Goal: Transaction & Acquisition: Purchase product/service

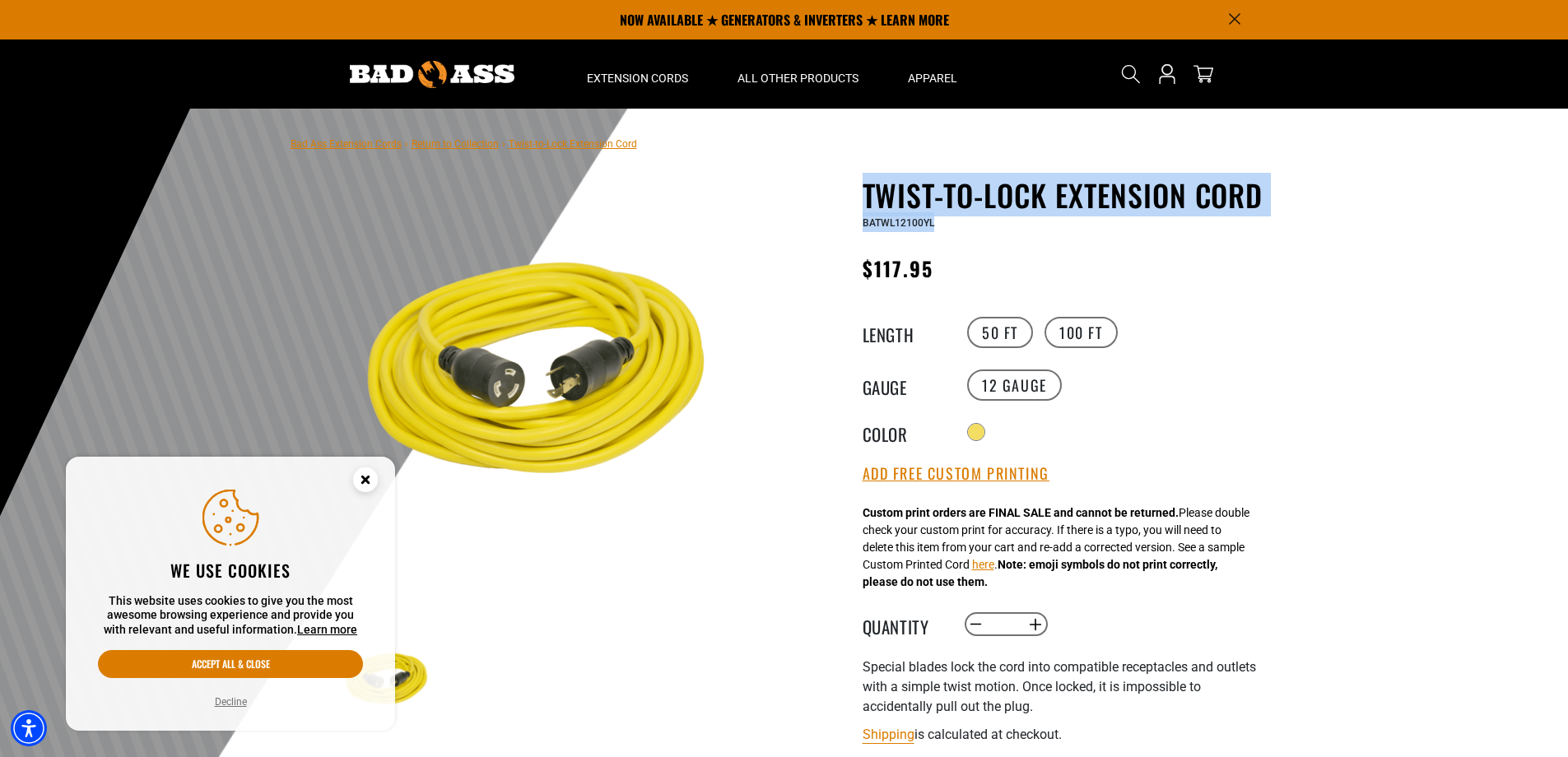
drag, startPoint x: 867, startPoint y: 201, endPoint x: 1257, endPoint y: 224, distance: 390.7
click at [1257, 224] on div "Twist-to-Lock Extension Cord Twist-to-Lock Extension Cord BATWL12100YL" at bounding box center [1064, 205] width 404 height 55
drag, startPoint x: 1257, startPoint y: 224, endPoint x: 1185, endPoint y: 204, distance: 74.7
copy div "Twist-to-Lock Extension Cord Twist-to-Lock Extension Cord BATWL12100YL"
click at [571, 385] on img at bounding box center [537, 379] width 397 height 397
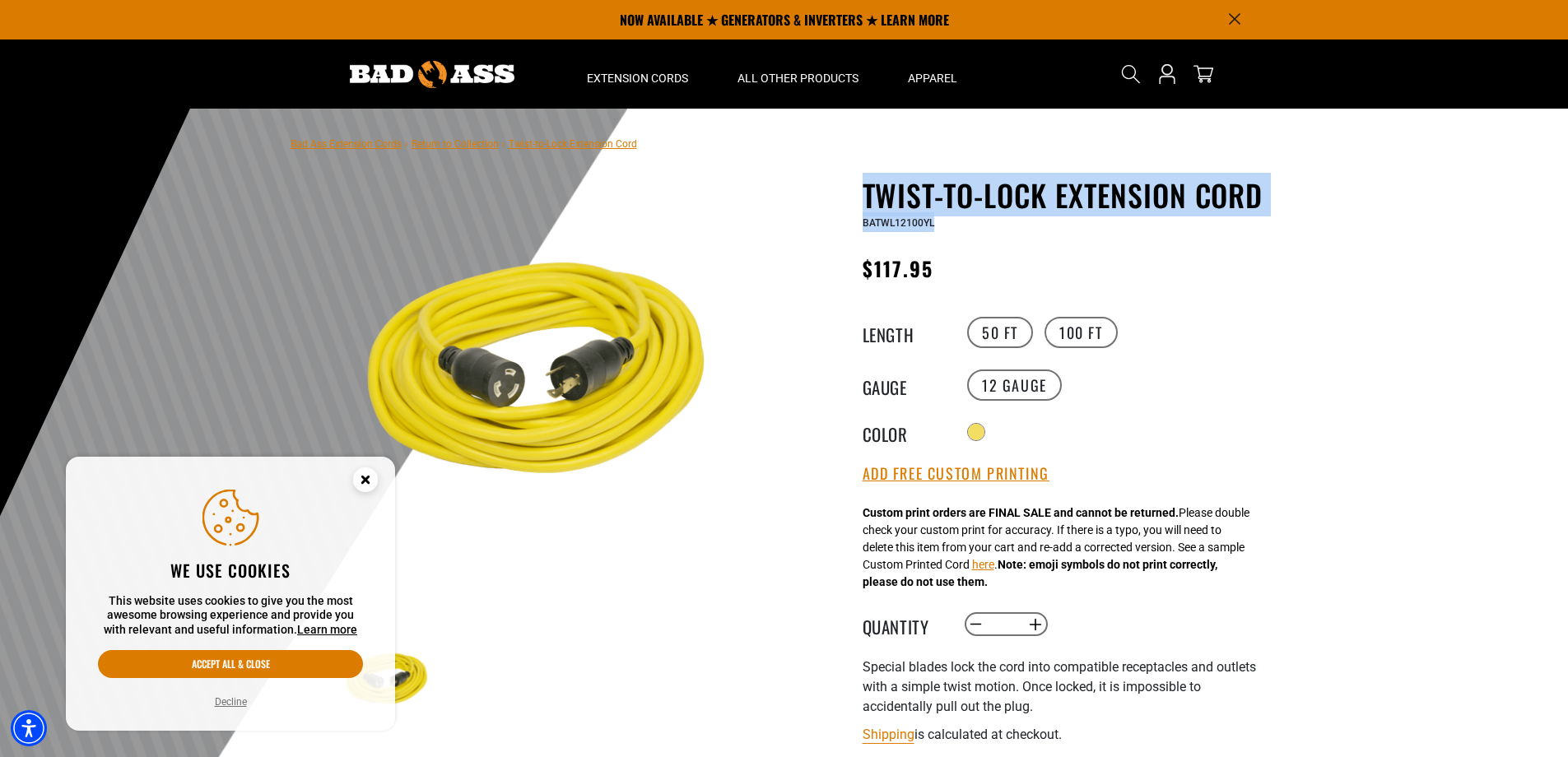
click at [364, 483] on circle "Close this option" at bounding box center [365, 479] width 24 height 24
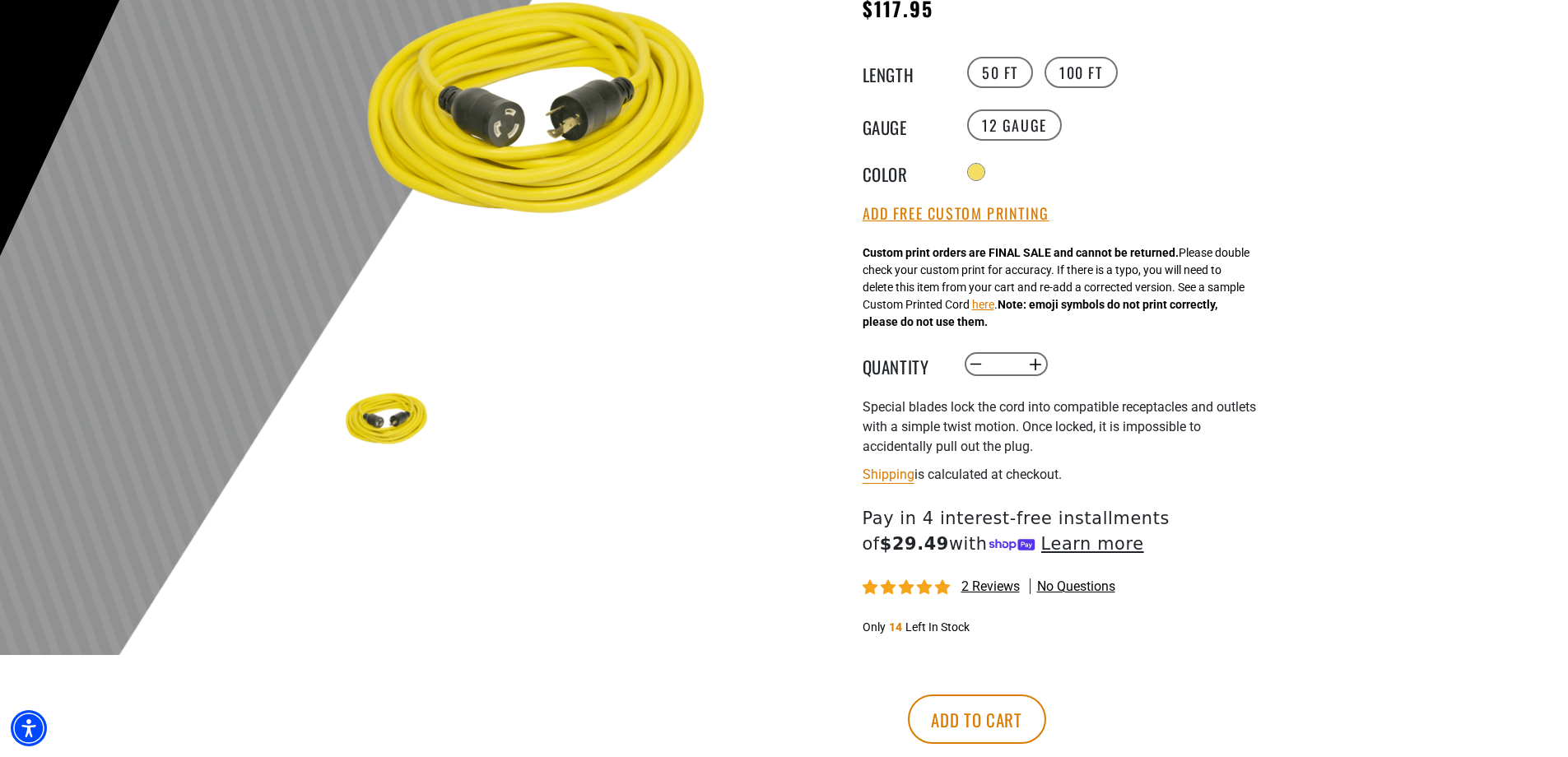
scroll to position [329, 0]
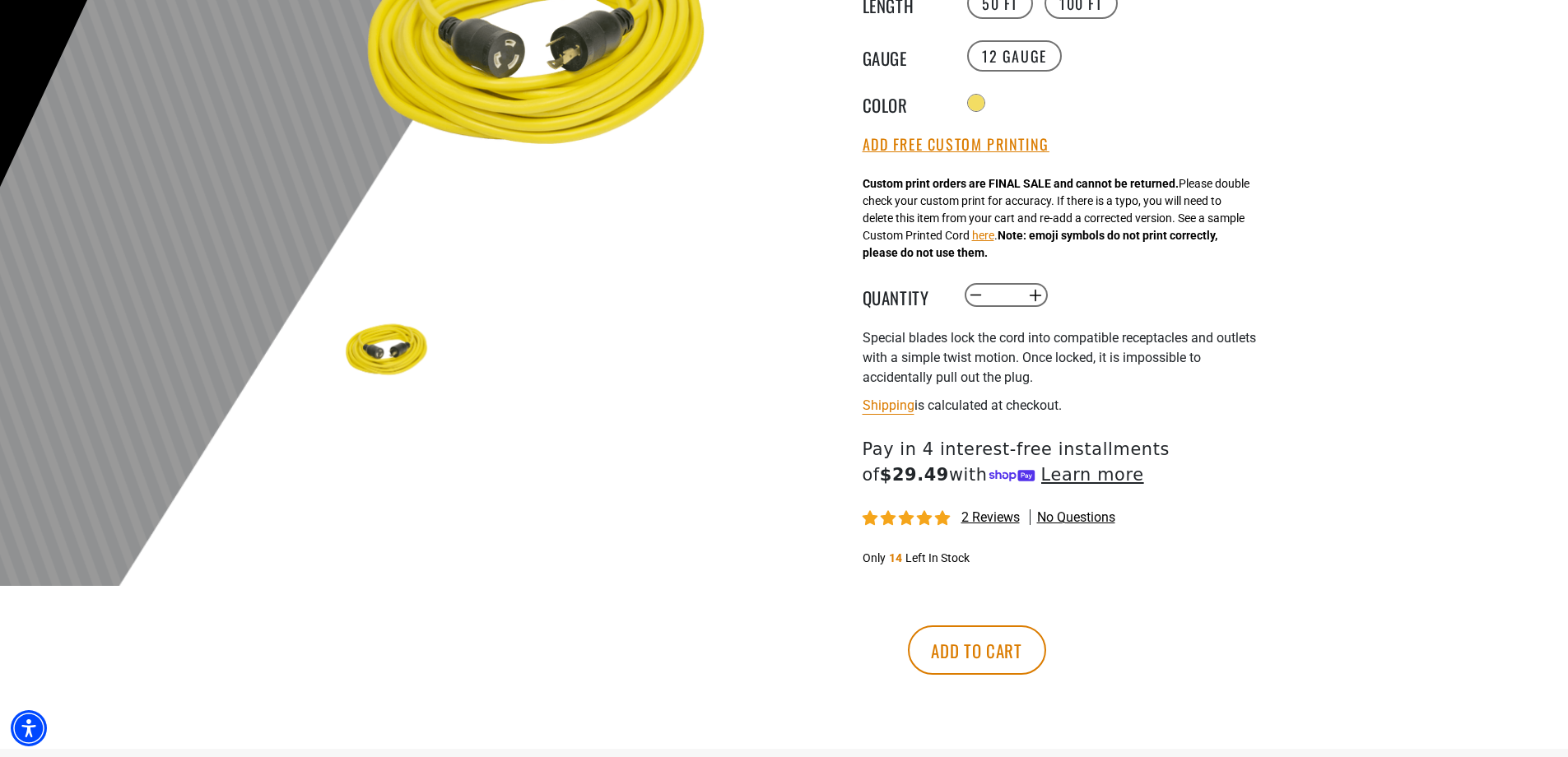
click at [374, 340] on img at bounding box center [387, 352] width 96 height 96
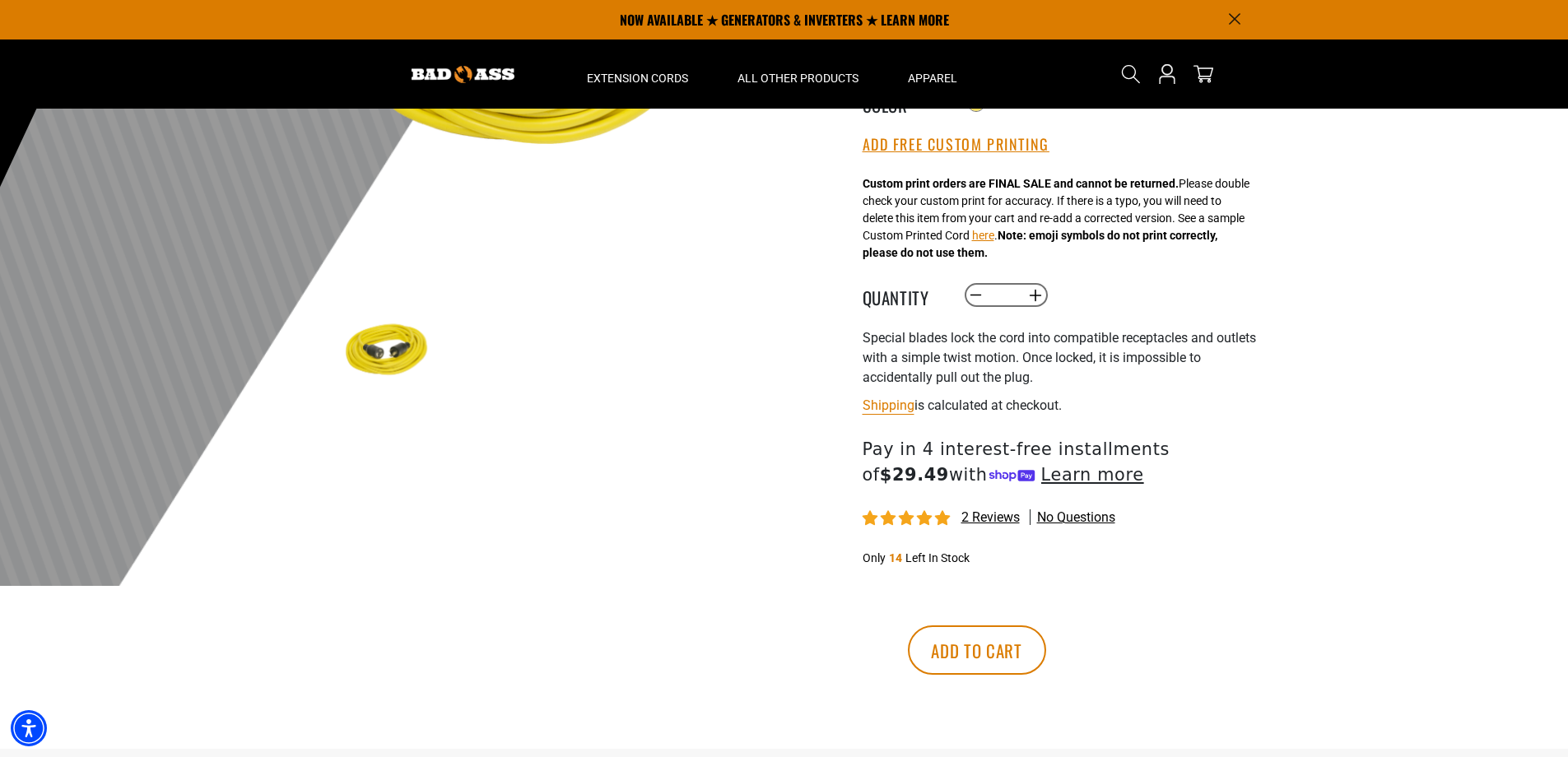
scroll to position [0, 0]
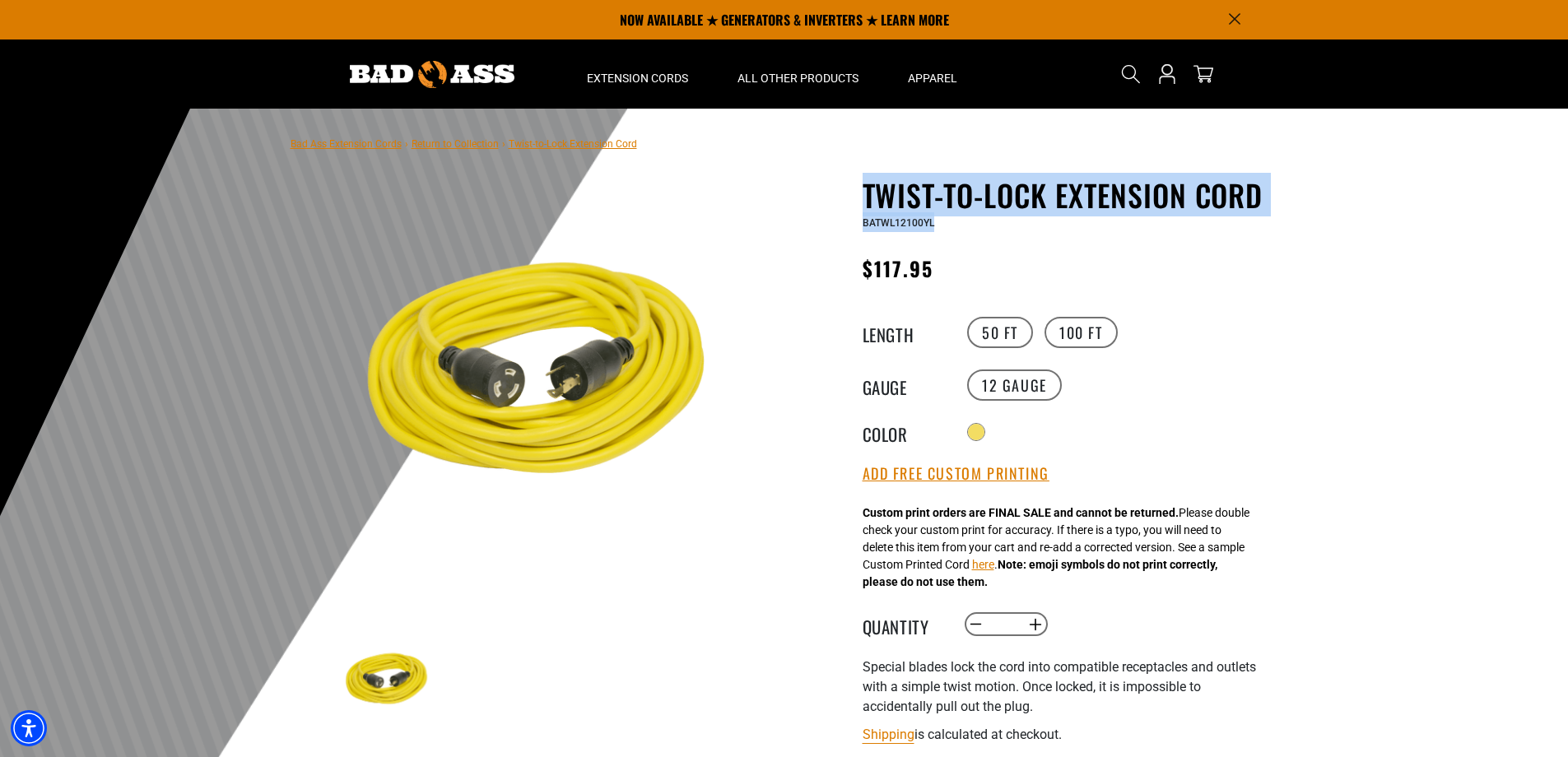
drag, startPoint x: 866, startPoint y: 197, endPoint x: 1276, endPoint y: 217, distance: 410.5
click at [1276, 217] on div "Twist-to-Lock Extension Cord Twist-to-Lock Extension Cord BATWL12100YL Regular …" at bounding box center [1032, 628] width 494 height 901
drag, startPoint x: 1276, startPoint y: 217, endPoint x: 1163, endPoint y: 232, distance: 114.0
click at [1163, 232] on div "BATWL12100YL" at bounding box center [1064, 222] width 404 height 20
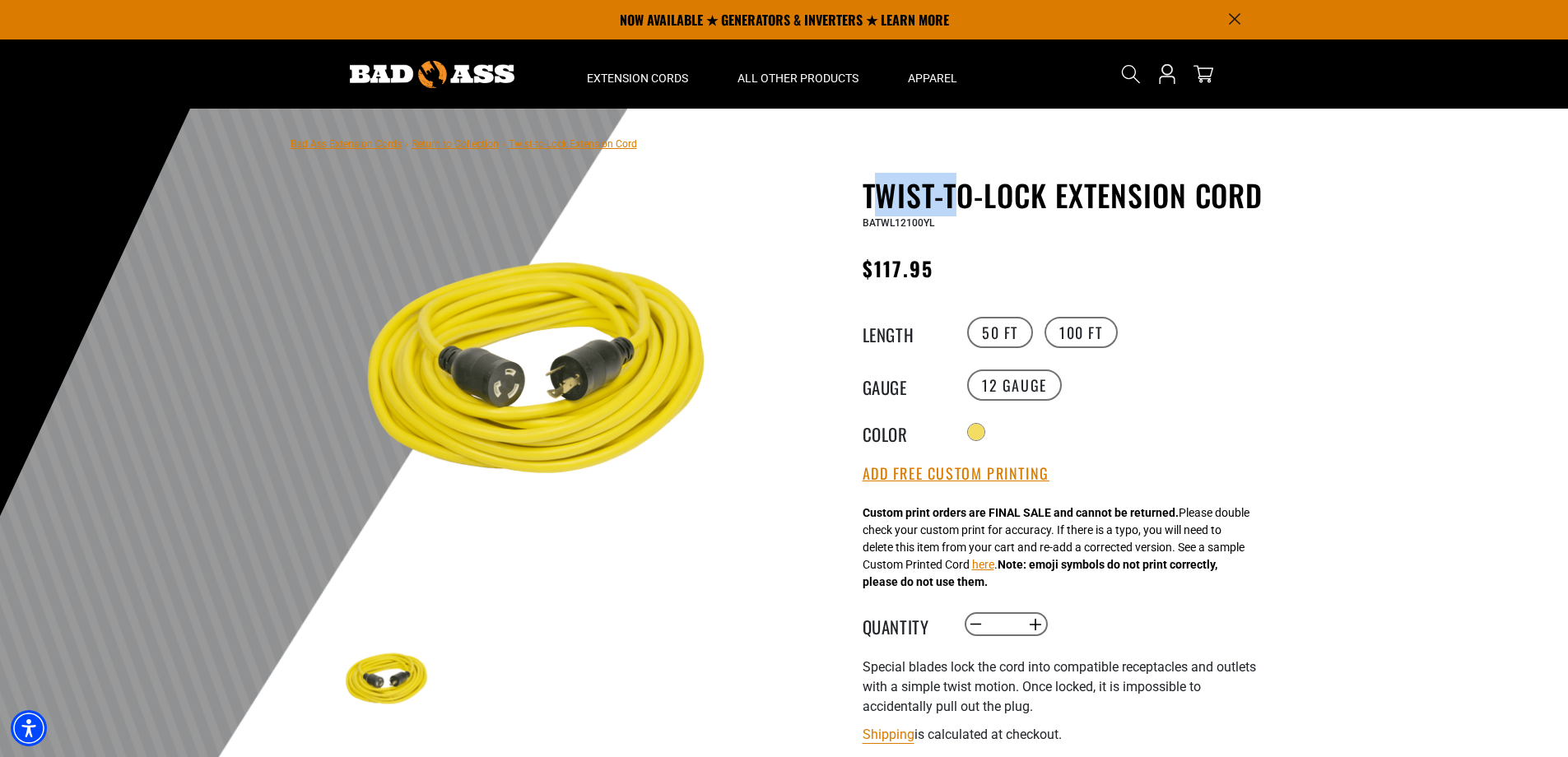
drag, startPoint x: 872, startPoint y: 196, endPoint x: 962, endPoint y: 202, distance: 90.2
click at [962, 202] on h1 "Twist-to-Lock Extension Cord" at bounding box center [1064, 195] width 404 height 34
drag, startPoint x: 962, startPoint y: 202, endPoint x: 856, endPoint y: 194, distance: 106.3
click at [856, 194] on div "Twist-to-Lock Extension Cord Twist-to-Lock Extension Cord BATWL12100YL Regular …" at bounding box center [1031, 628] width 469 height 901
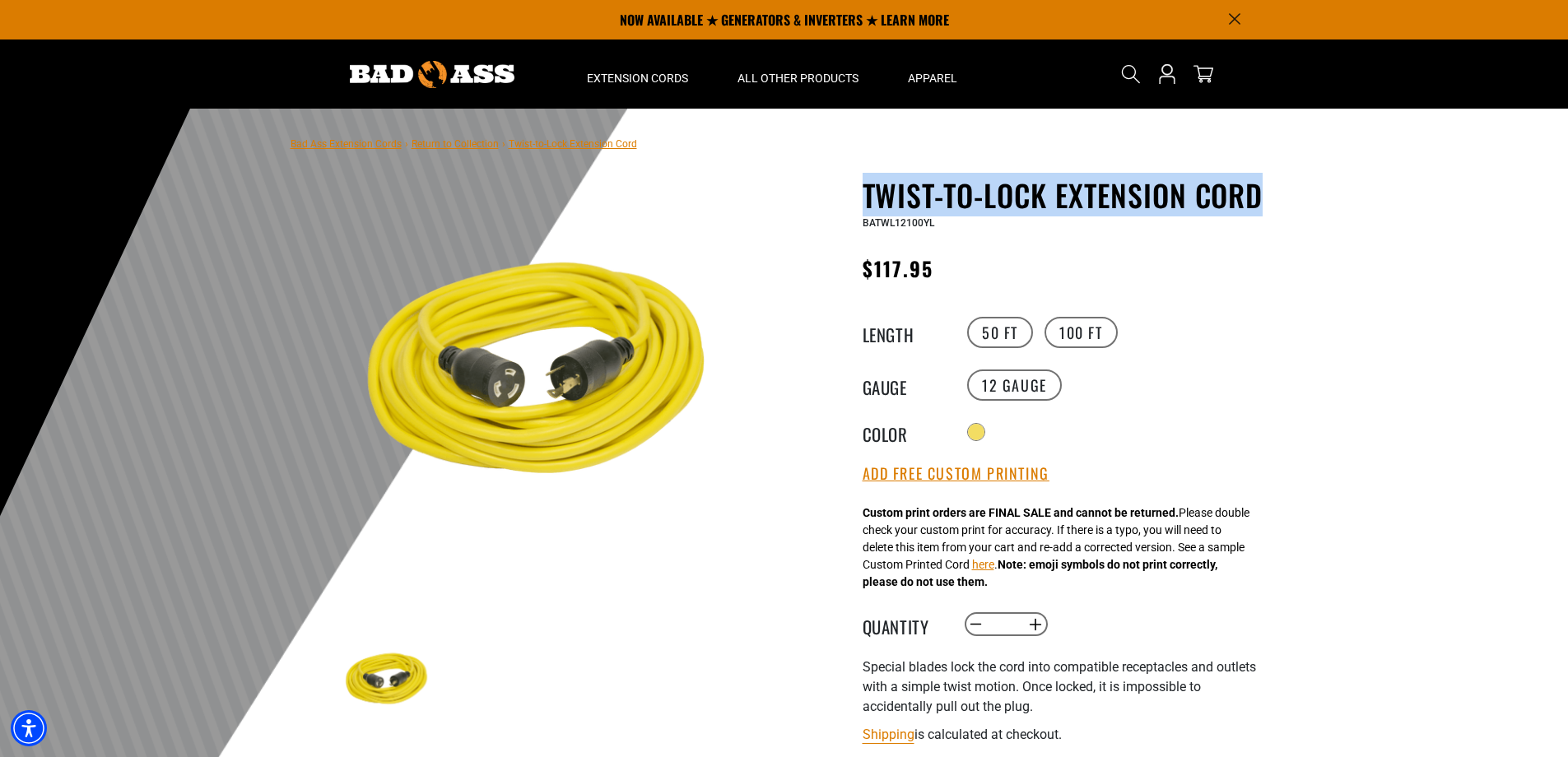
drag, startPoint x: 857, startPoint y: 194, endPoint x: 1247, endPoint y: 210, distance: 390.3
click at [1247, 210] on div "Twist-to-Lock Extension Cord Twist-to-Lock Extension Cord BATWL12100YL Regular …" at bounding box center [1031, 628] width 469 height 901
drag, startPoint x: 1247, startPoint y: 210, endPoint x: 1203, endPoint y: 192, distance: 47.5
copy h1 "Twist-to-Lock Extension Cord"
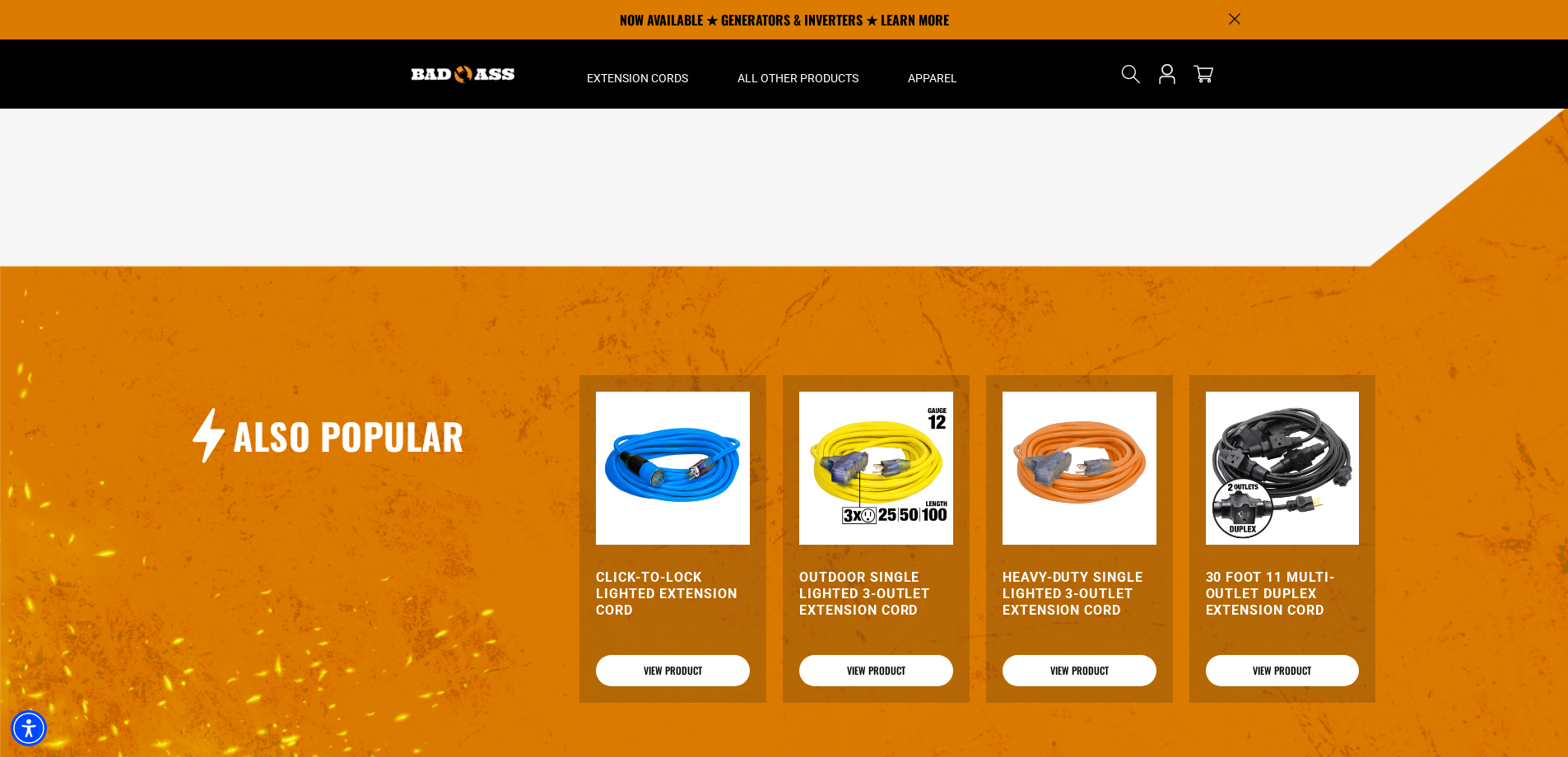
scroll to position [1152, 0]
